Goal: Answer question/provide support

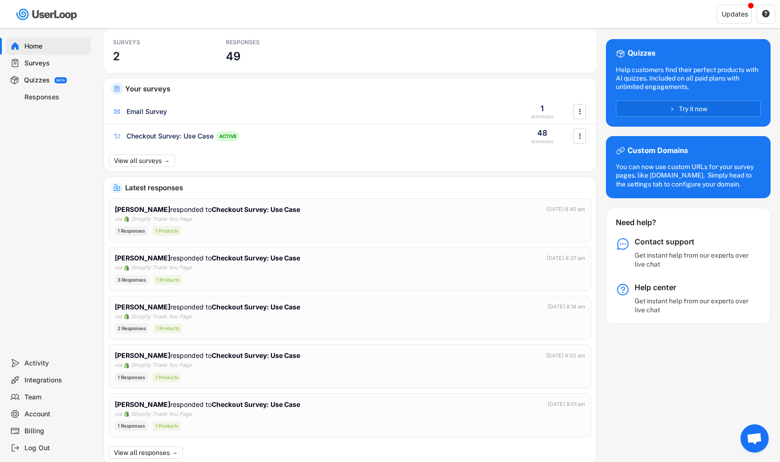
scroll to position [12, 0]
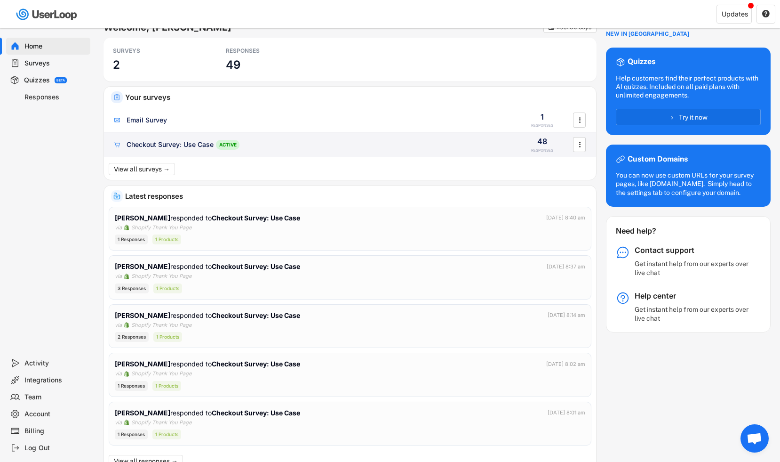
click at [265, 143] on div "Checkout Survey: Use Case ACTIVE" at bounding box center [310, 145] width 396 height 10
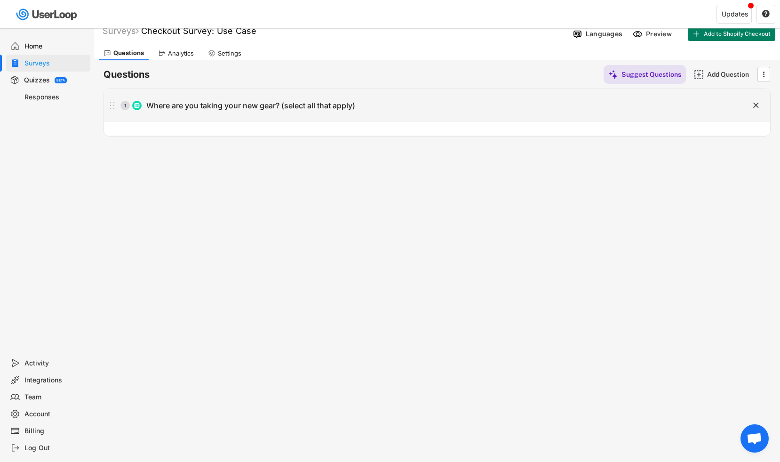
click at [194, 107] on div "Where are you taking your new gear? (select all that apply)" at bounding box center [250, 106] width 209 height 10
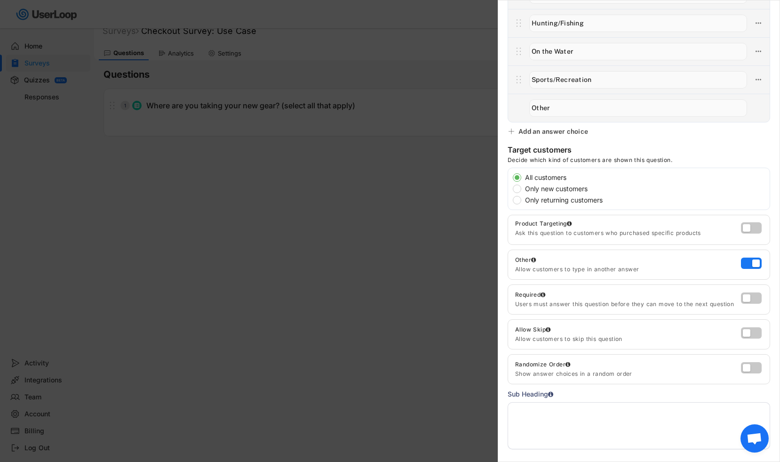
scroll to position [146, 0]
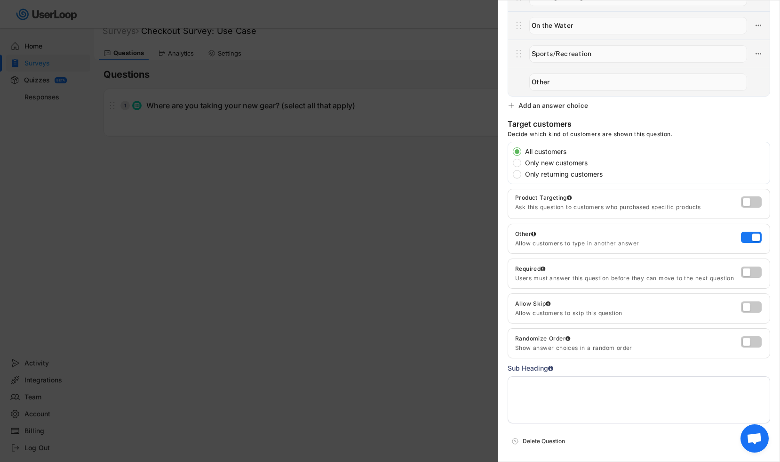
click at [436, 244] on div at bounding box center [390, 231] width 780 height 462
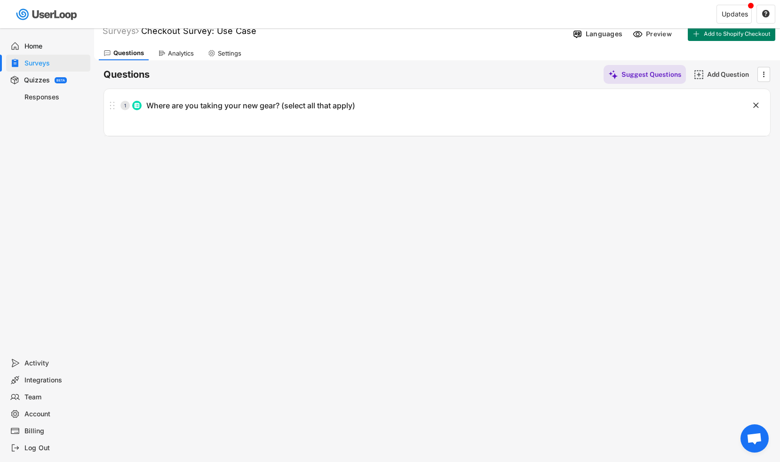
scroll to position [0, 0]
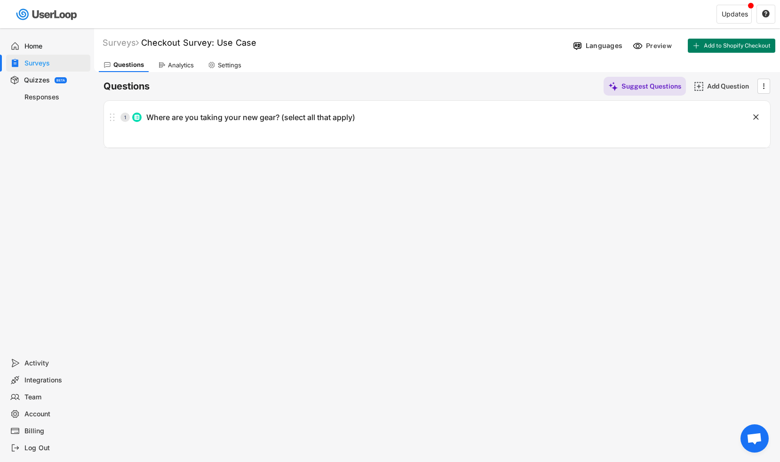
click at [28, 48] on div "Home" at bounding box center [55, 46] width 62 height 9
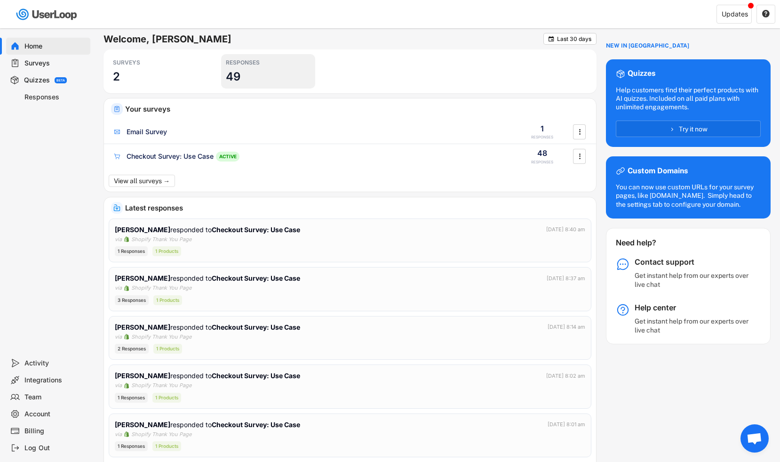
click at [242, 64] on div "RESPONSES" at bounding box center [268, 63] width 85 height 8
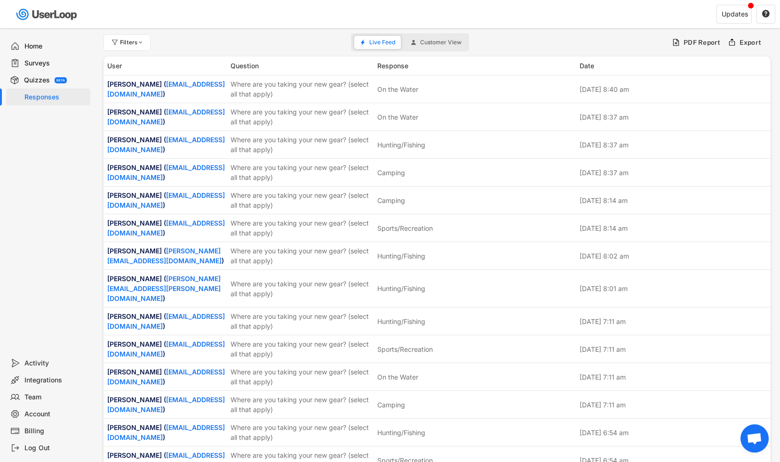
click at [320, 38] on div "Filters Live Feed Customer View PDF Report Export" at bounding box center [437, 42] width 667 height 19
